Goal: Task Accomplishment & Management: Manage account settings

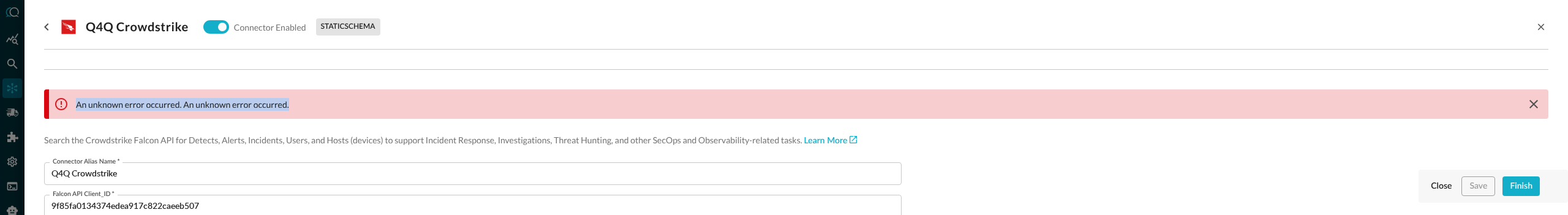
click at [461, 101] on div "An unknown error occurred. An unknown error occurred." at bounding box center [799, 104] width 1499 height 29
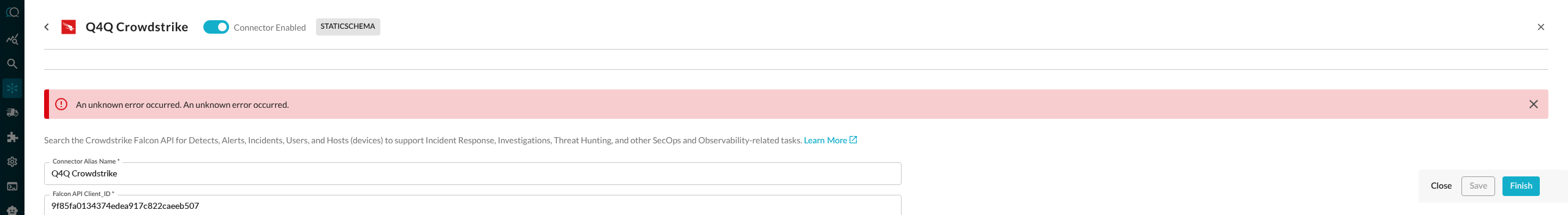
click at [461, 101] on div "An unknown error occurred. An unknown error occurred." at bounding box center [799, 104] width 1499 height 29
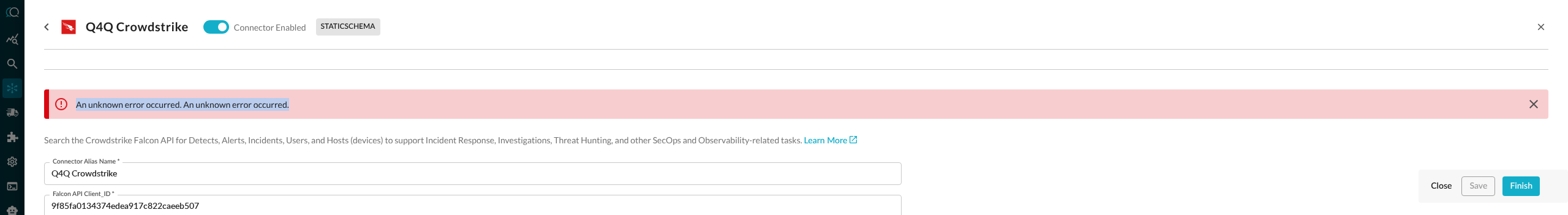
click at [461, 101] on div "An unknown error occurred. An unknown error occurred." at bounding box center [799, 104] width 1499 height 29
click at [47, 27] on icon "go back" at bounding box center [47, 27] width 15 height 15
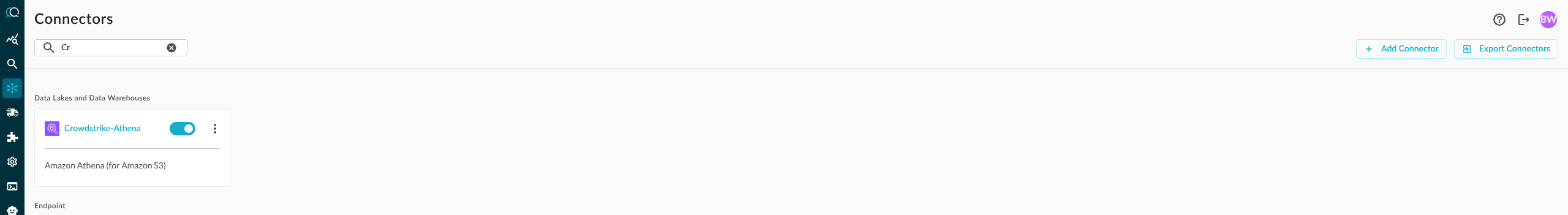
scroll to position [90, 0]
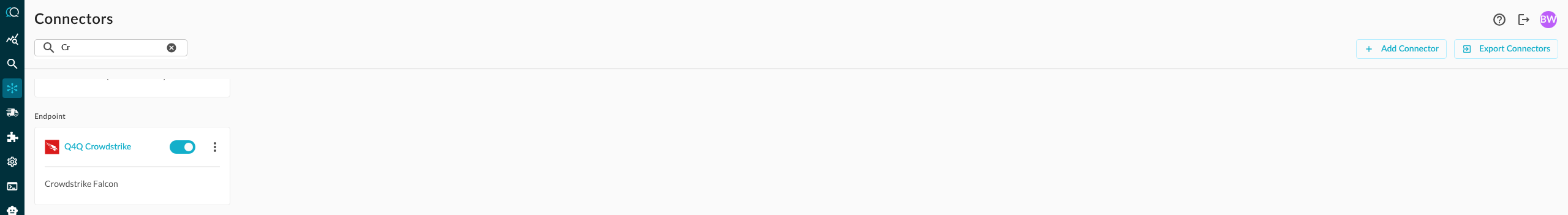
click at [302, 115] on span "Endpoint" at bounding box center [796, 117] width 1524 height 10
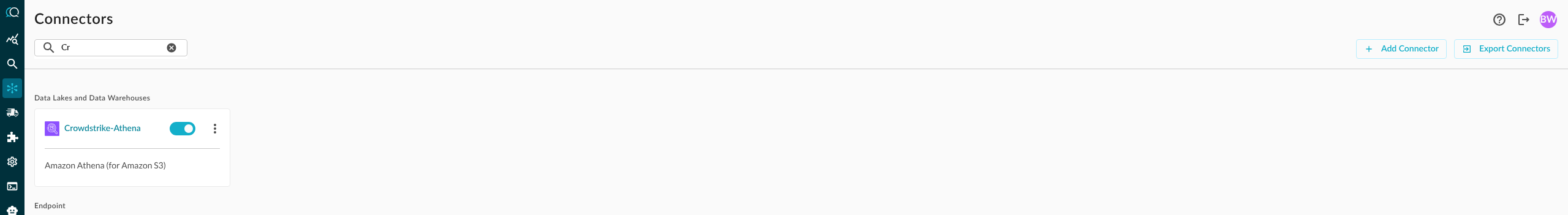
scroll to position [120, 0]
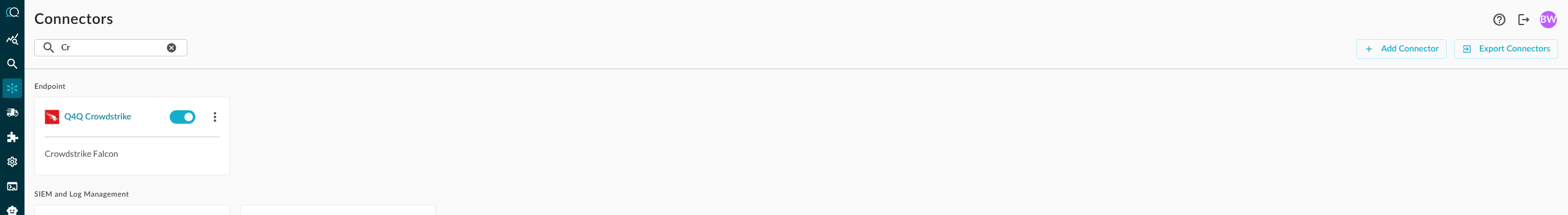
click at [94, 115] on div "Q4Q Crowdstrike" at bounding box center [98, 117] width 67 height 16
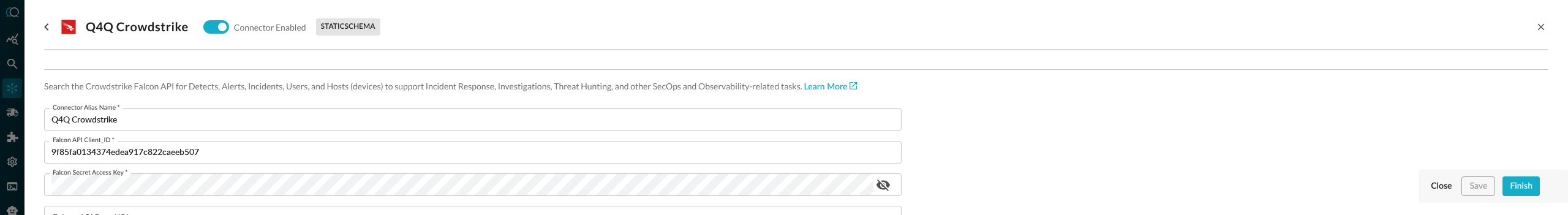
scroll to position [101, 0]
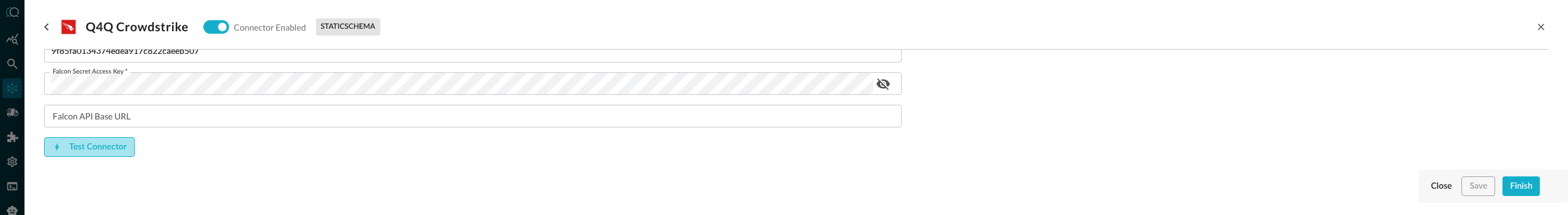
click at [86, 144] on button "Test Connector" at bounding box center [89, 147] width 90 height 20
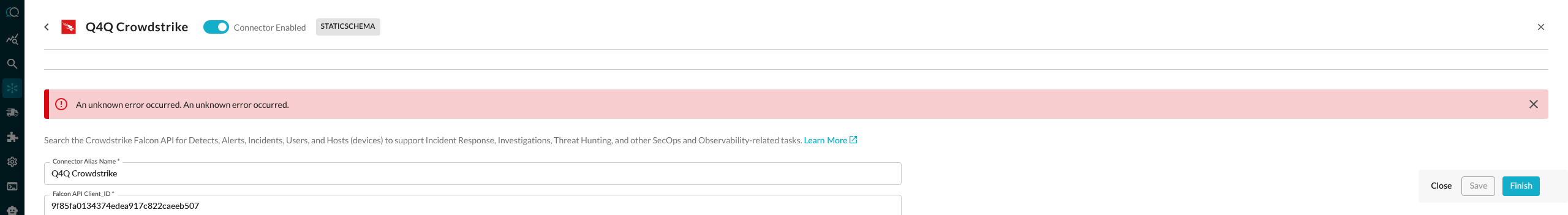
scroll to position [120, 0]
click at [10, 25] on div at bounding box center [784, 108] width 1568 height 215
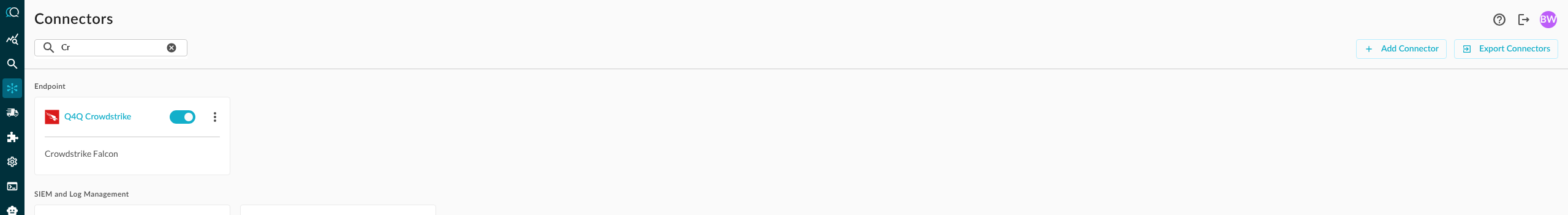
scroll to position [120, 0]
click at [315, 167] on div "Q4Q Crowdstrike Crowdstrike Falcon" at bounding box center [796, 135] width 1524 height 78
click at [370, 97] on div "Q4Q Crowdstrike Crowdstrike Falcon" at bounding box center [796, 135] width 1524 height 78
click at [101, 117] on div "Q4Q Crowdstrike" at bounding box center [98, 117] width 67 height 16
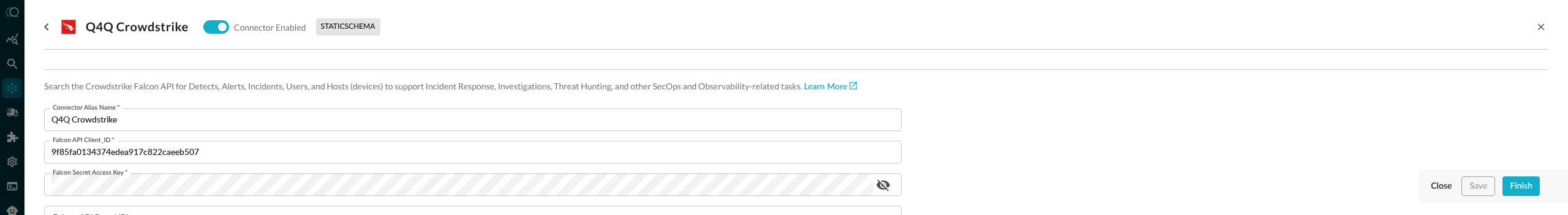
click at [13, 59] on div at bounding box center [784, 108] width 1568 height 215
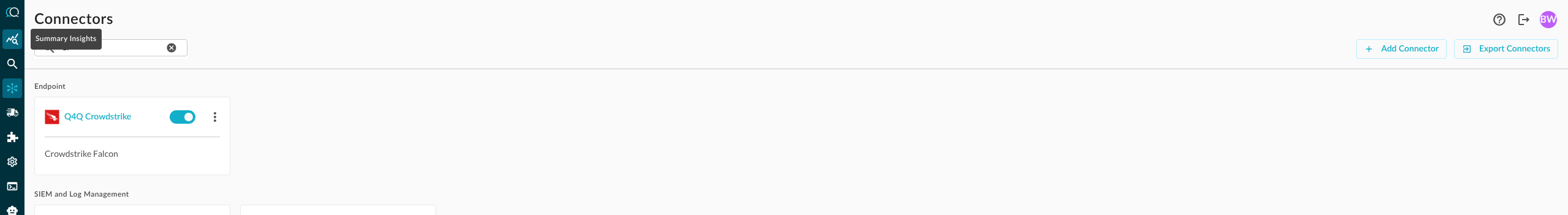
click at [13, 37] on icon "Summary Insights" at bounding box center [12, 39] width 12 height 12
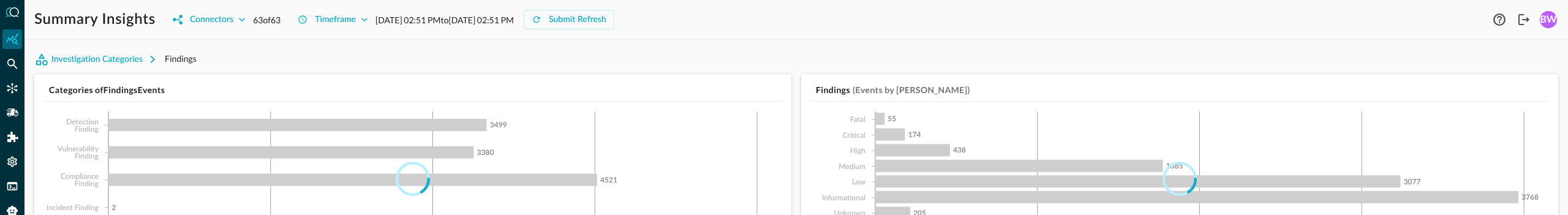
click at [867, 66] on div "Investigation Categories Findings" at bounding box center [796, 59] width 1524 height 20
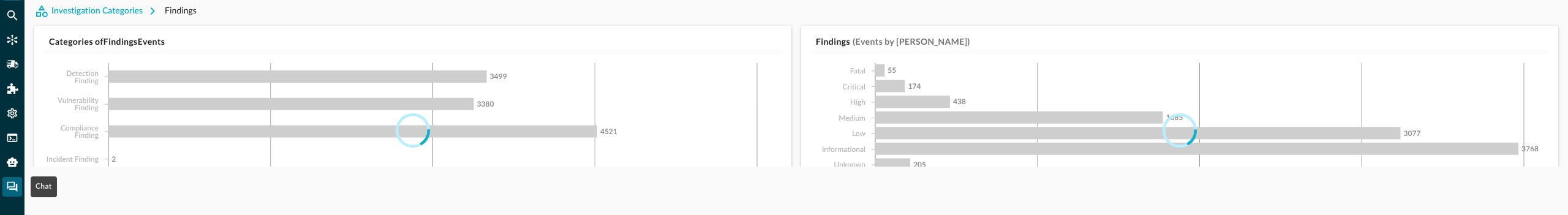
scroll to position [45, 0]
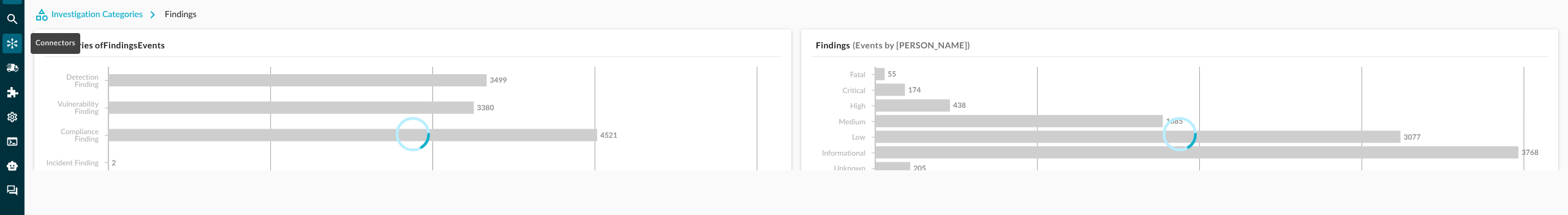
click at [10, 36] on div "Connectors" at bounding box center [12, 44] width 20 height 20
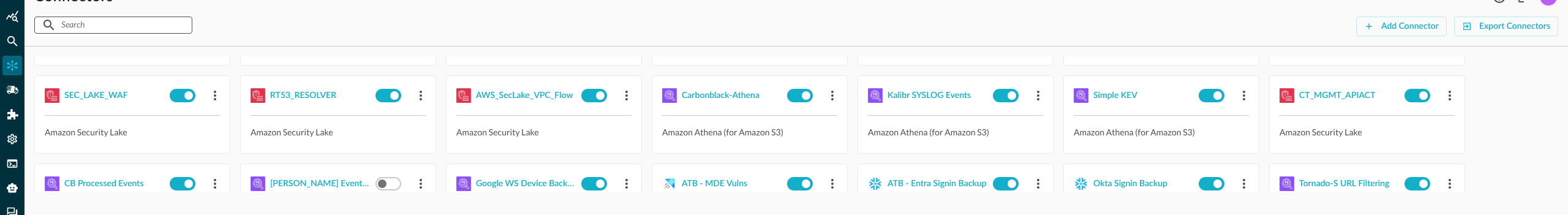
scroll to position [21, 0]
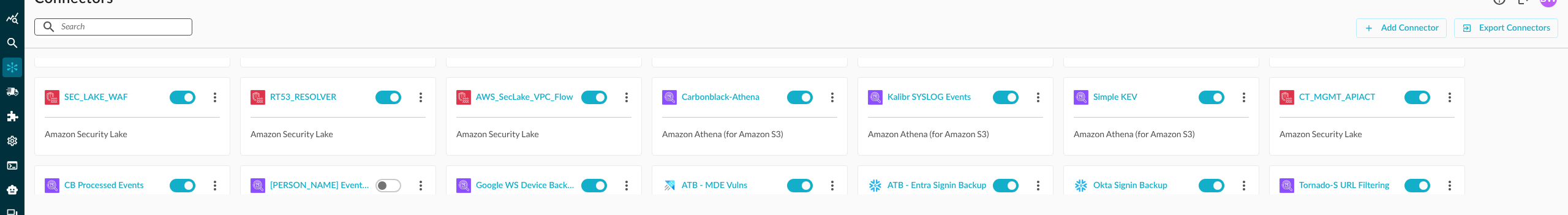
click at [134, 24] on input "text" at bounding box center [112, 27] width 103 height 22
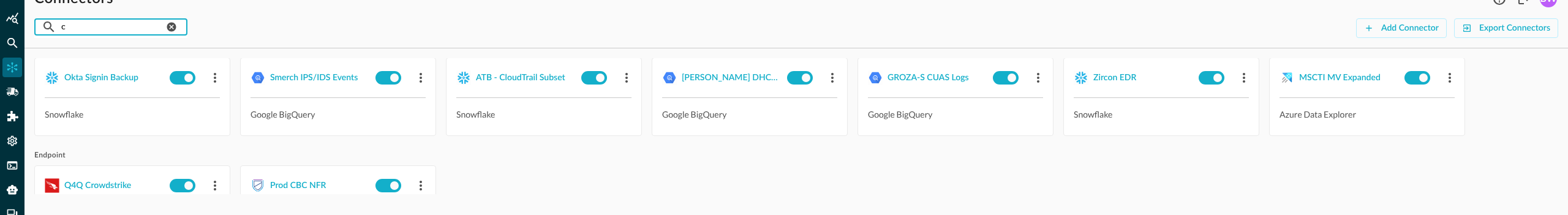
scroll to position [99, 0]
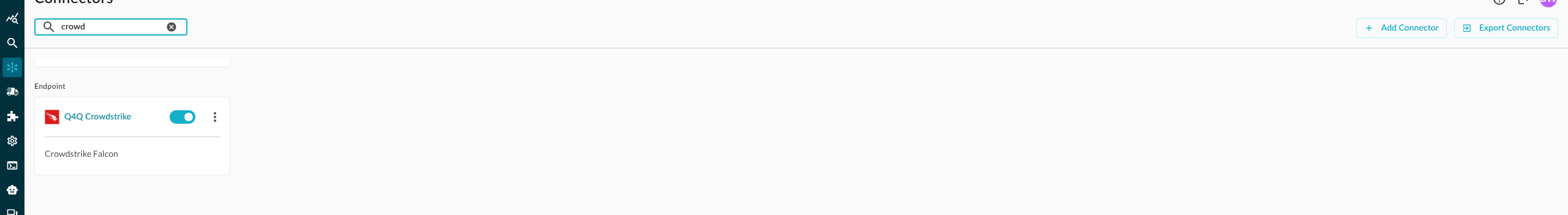
type input "crowd"
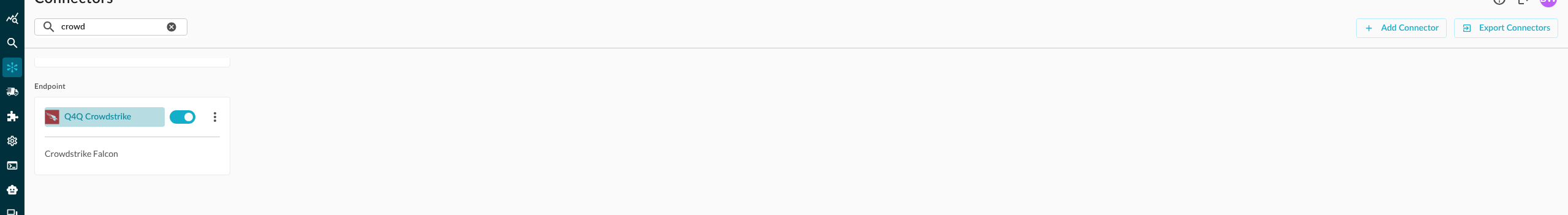
click at [101, 118] on div "Q4Q Crowdstrike" at bounding box center [98, 117] width 67 height 16
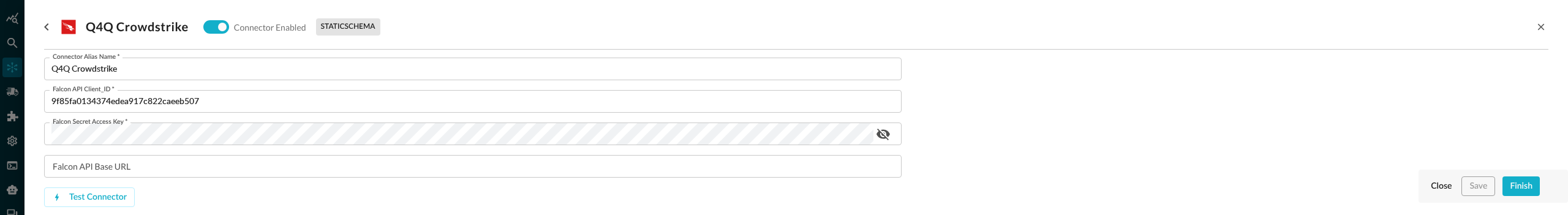
scroll to position [63, 0]
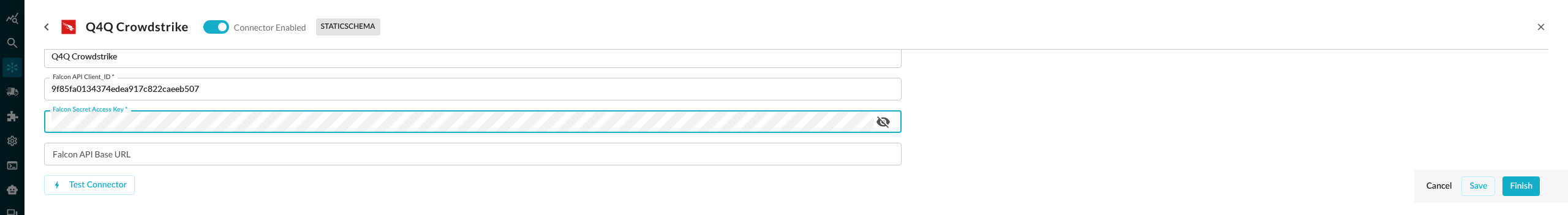
click at [246, 182] on div "Test Connector" at bounding box center [473, 185] width 858 height 20
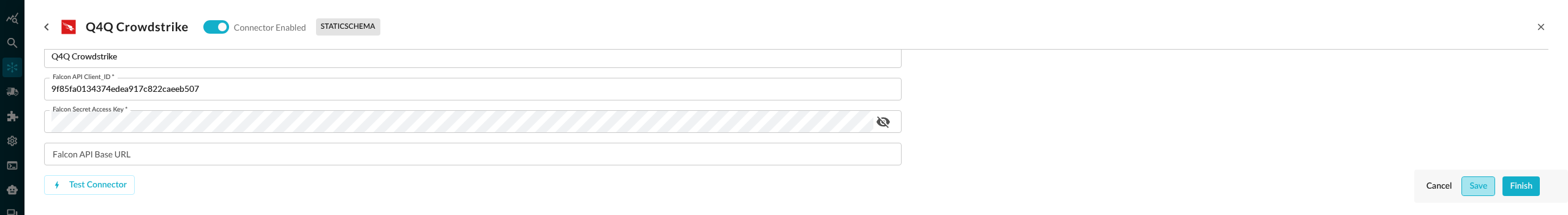
click at [1469, 184] on button "Save" at bounding box center [1479, 186] width 34 height 20
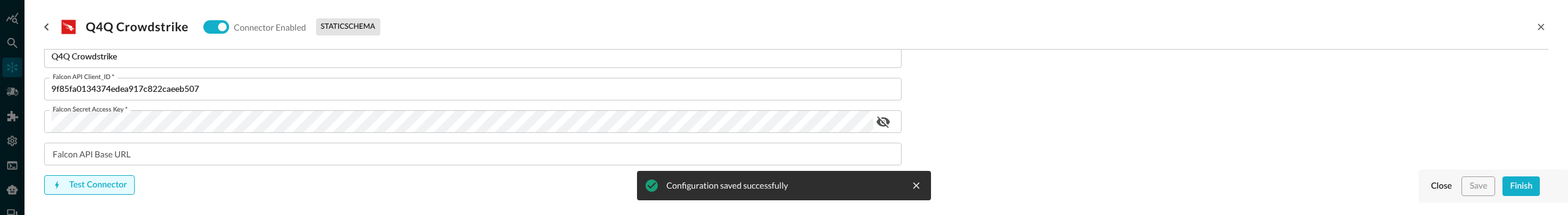
click at [103, 184] on button "Test Connector" at bounding box center [89, 185] width 90 height 20
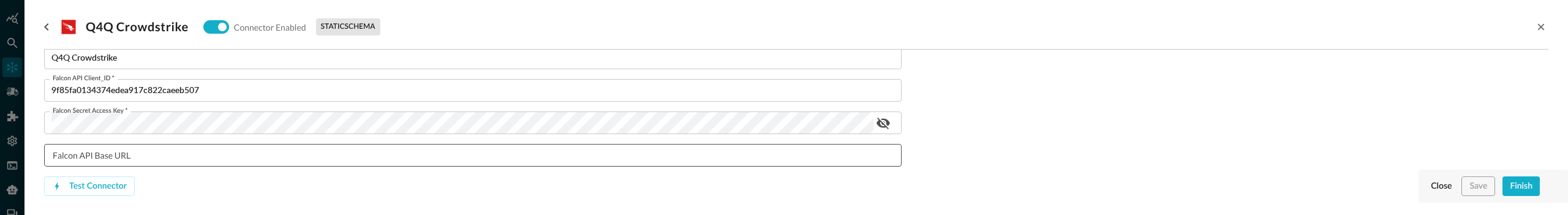
scroll to position [118, 0]
click at [97, 159] on input "Falcon API Base URL" at bounding box center [476, 152] width 850 height 22
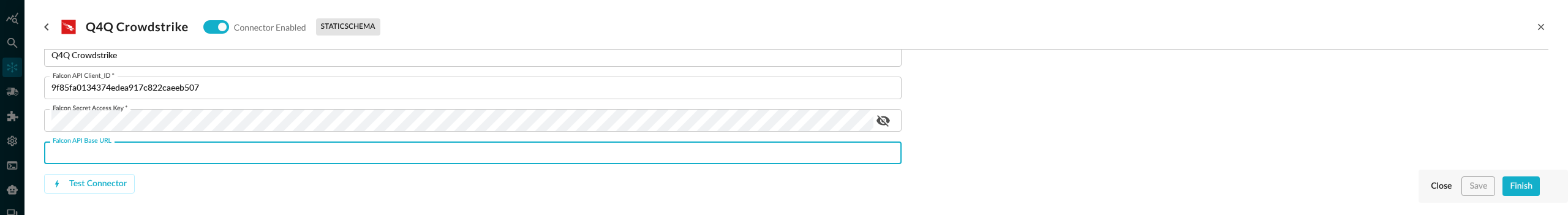
paste input "[URL][DOMAIN_NAME]"
type input "[URL][DOMAIN_NAME]"
click at [173, 180] on div "Test Connector" at bounding box center [473, 184] width 858 height 20
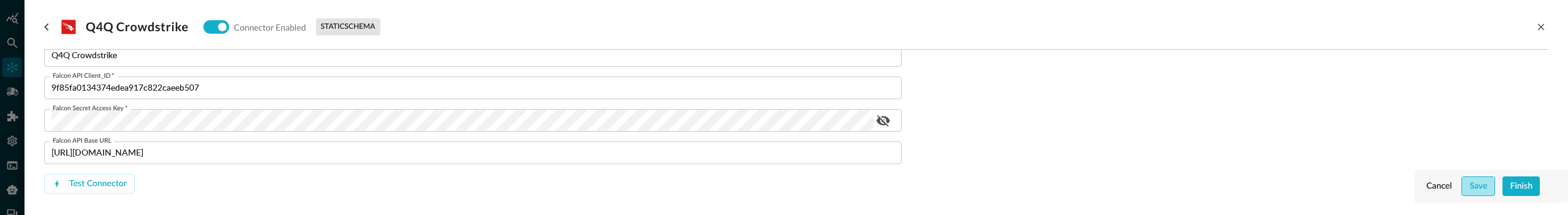
click at [1469, 183] on button "Save" at bounding box center [1479, 186] width 34 height 20
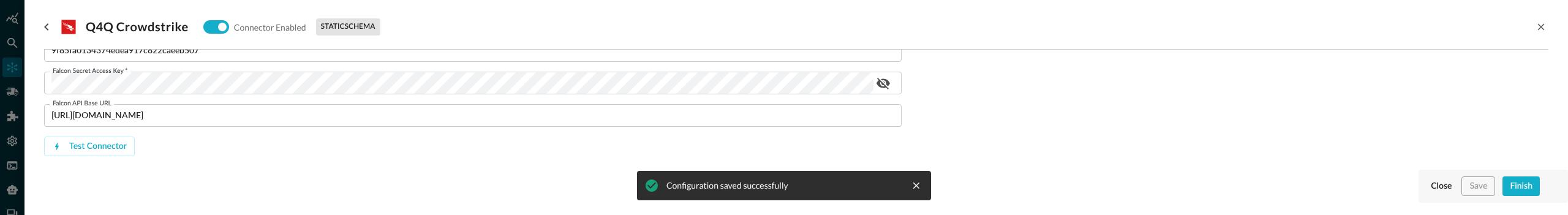
scroll to position [65, 0]
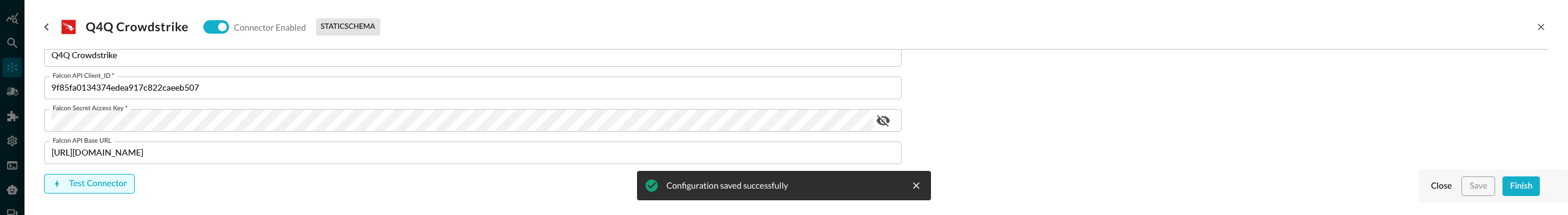
click at [97, 183] on button "Test Connector" at bounding box center [89, 184] width 90 height 20
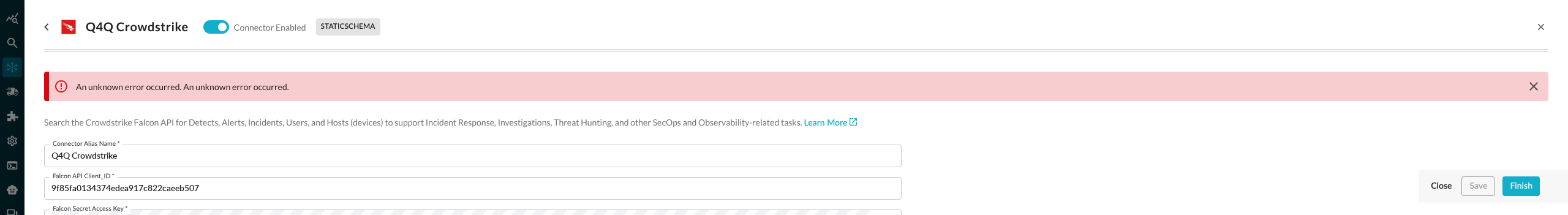
scroll to position [11, 0]
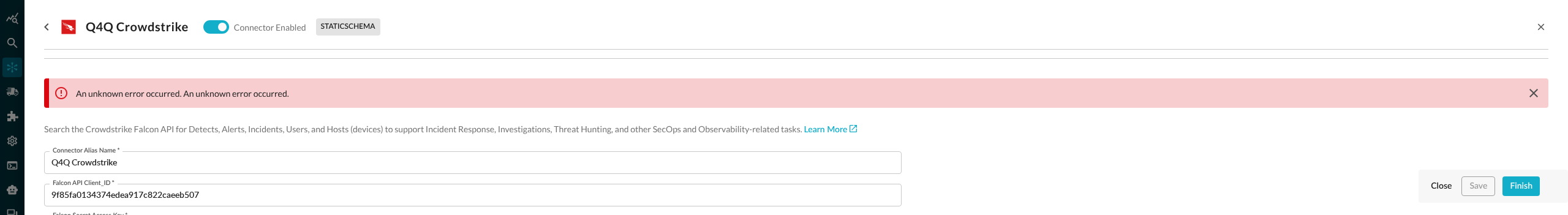
click at [661, 26] on div ".CrowdStrikeFalcon_svg__st1{fill:#fff} Q4Q Crowdstrike Connector Enabled static…" at bounding box center [797, 27] width 1505 height 24
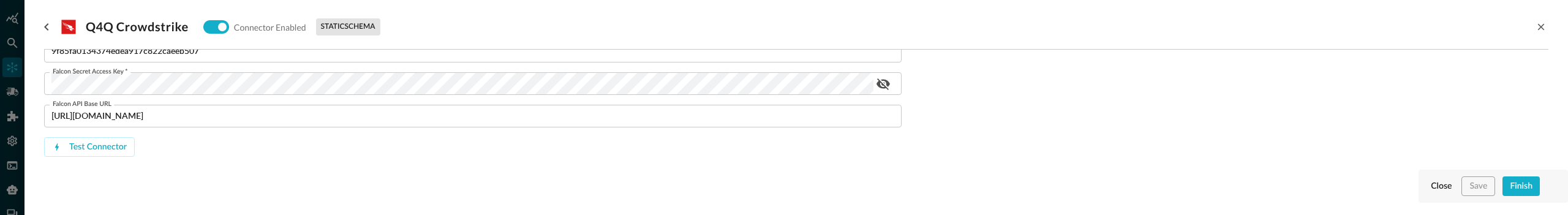
scroll to position [154, 0]
click at [103, 154] on button "Test Connector" at bounding box center [89, 148] width 90 height 20
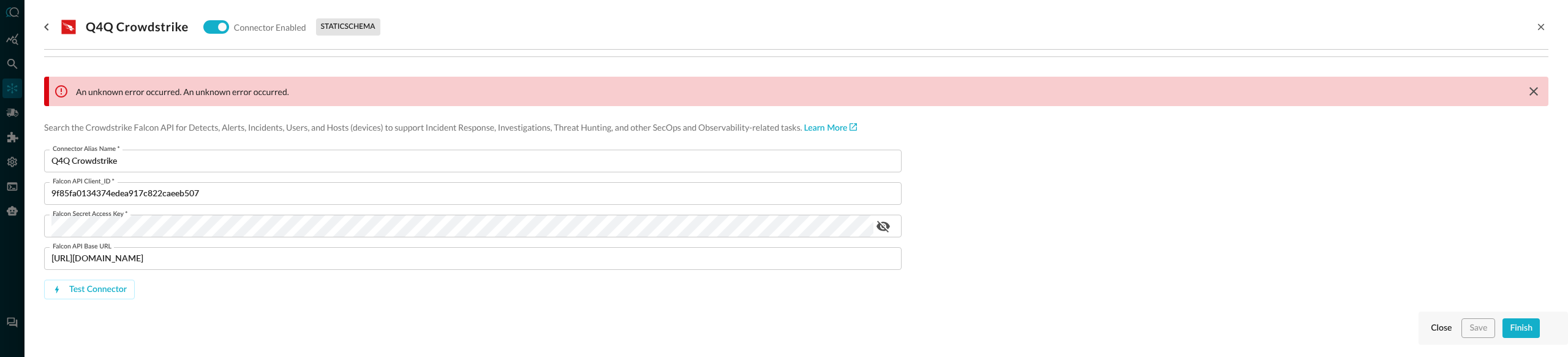
scroll to position [14, 0]
click at [510, 214] on div "Connector Alias Name   * Q4Q Crowdstrike Connector Alias Name   * Falcon API Cl…" at bounding box center [473, 243] width 858 height 189
click at [205, 214] on input "[URL][DOMAIN_NAME]" at bounding box center [476, 257] width 850 height 22
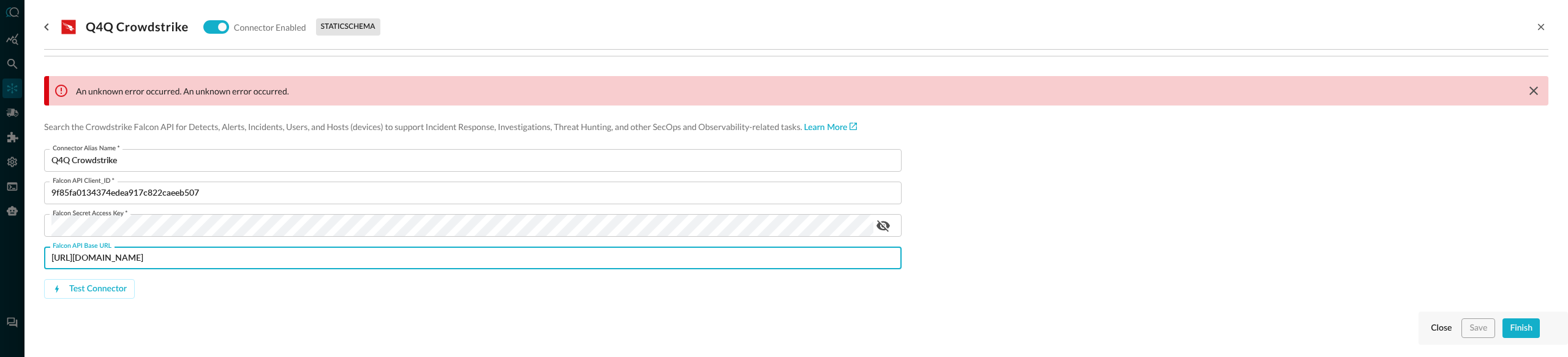
click at [1018, 214] on form "Connector Alias Name   * Q4Q Crowdstrike Connector Alias Name   * Falcon API Cl…" at bounding box center [797, 243] width 1505 height 189
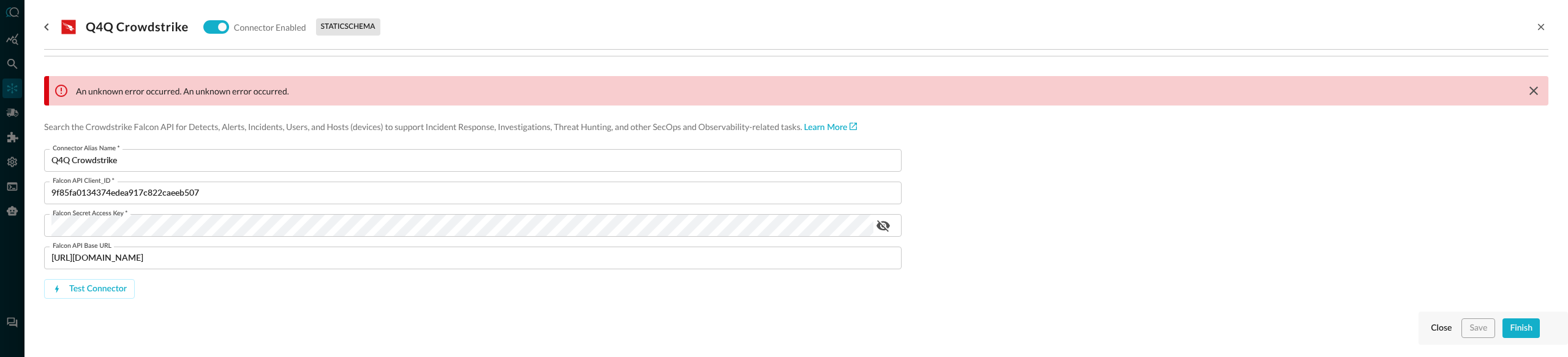
scroll to position [0, 0]
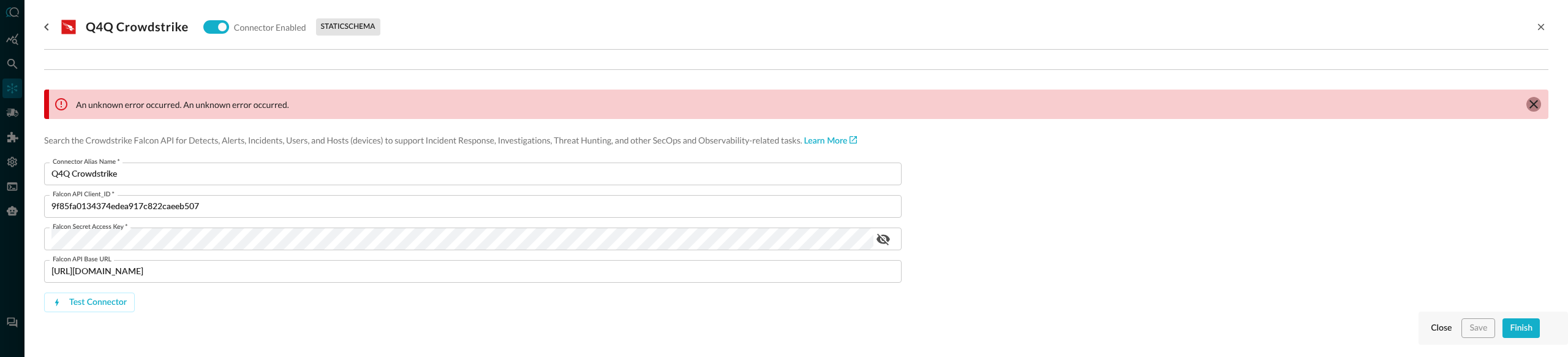
click at [1536, 103] on icon "clear message banner" at bounding box center [1534, 104] width 9 height 9
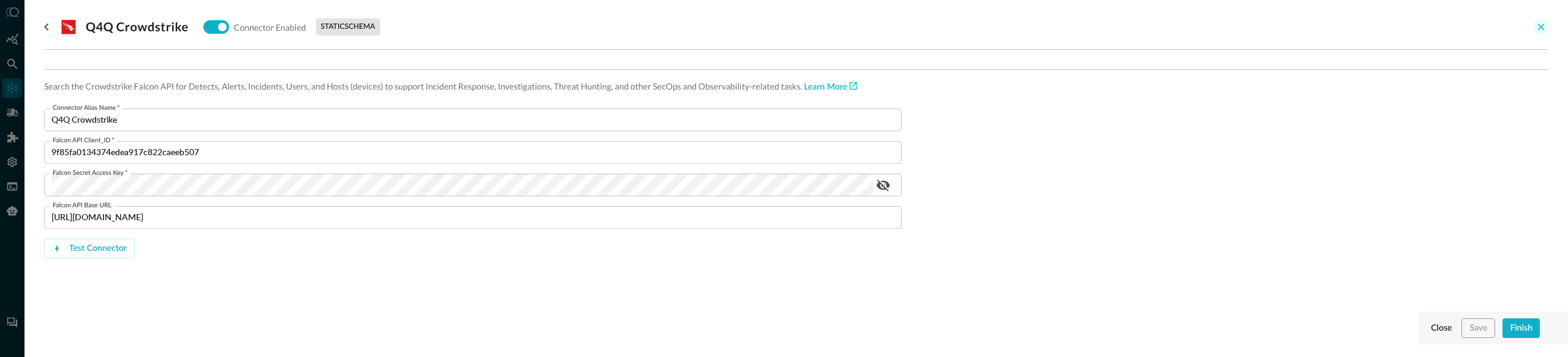
click at [1544, 20] on button "close-drawer" at bounding box center [1541, 27] width 15 height 15
